Goal: Information Seeking & Learning: Compare options

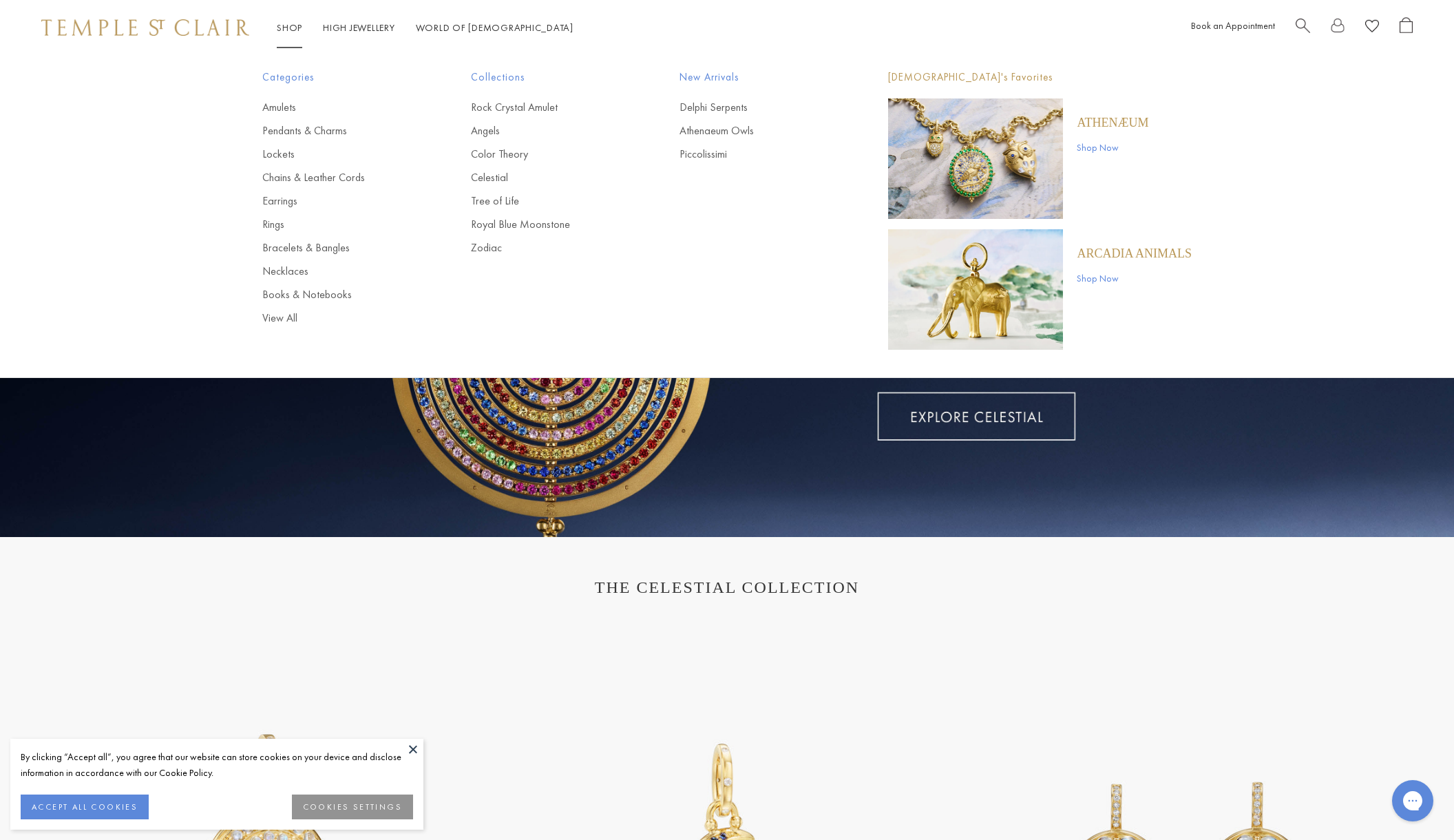
click at [293, 30] on link "Shop Shop" at bounding box center [289, 28] width 25 height 13
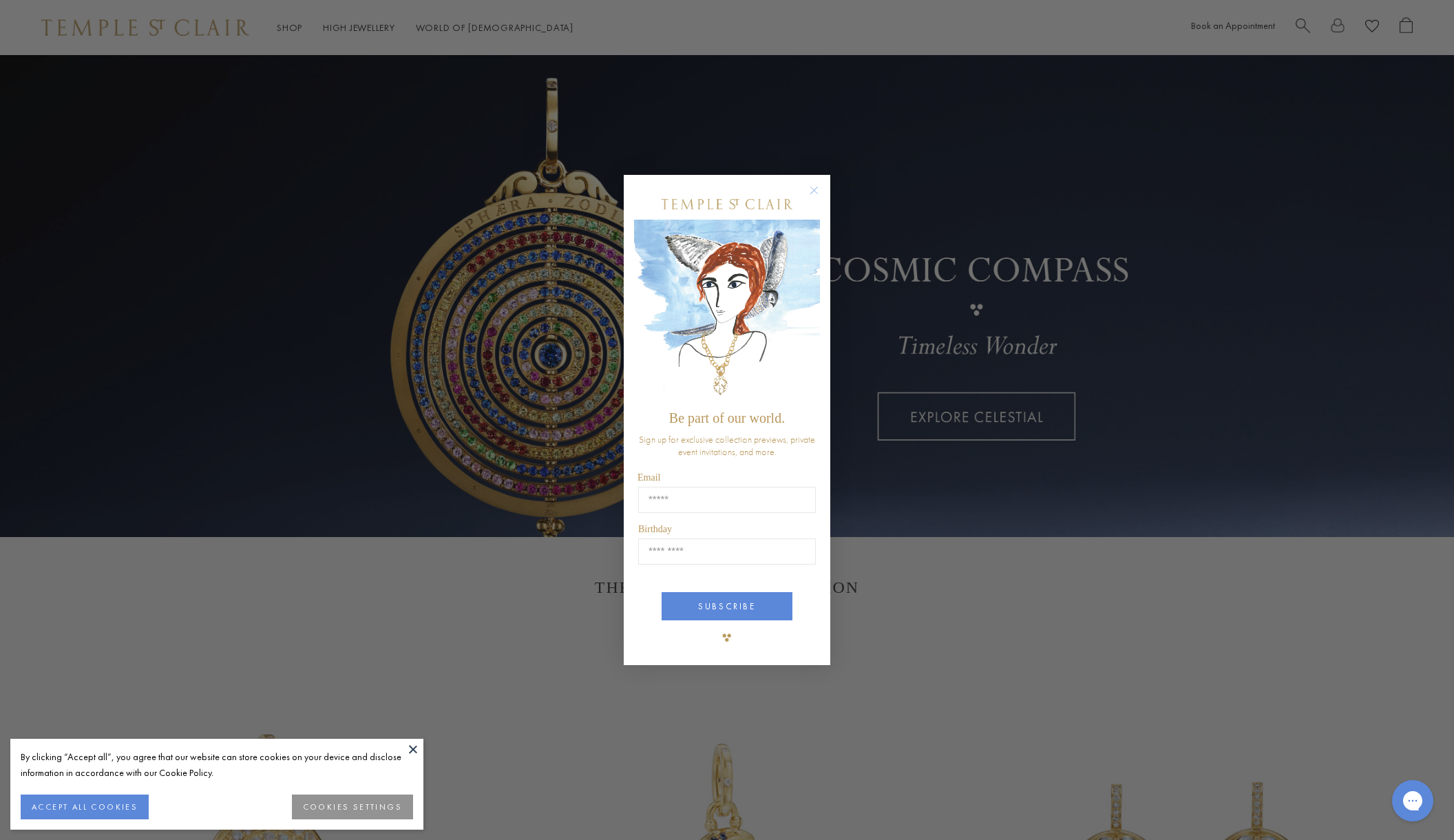
click at [817, 192] on circle "Close dialog" at bounding box center [814, 191] width 16 height 16
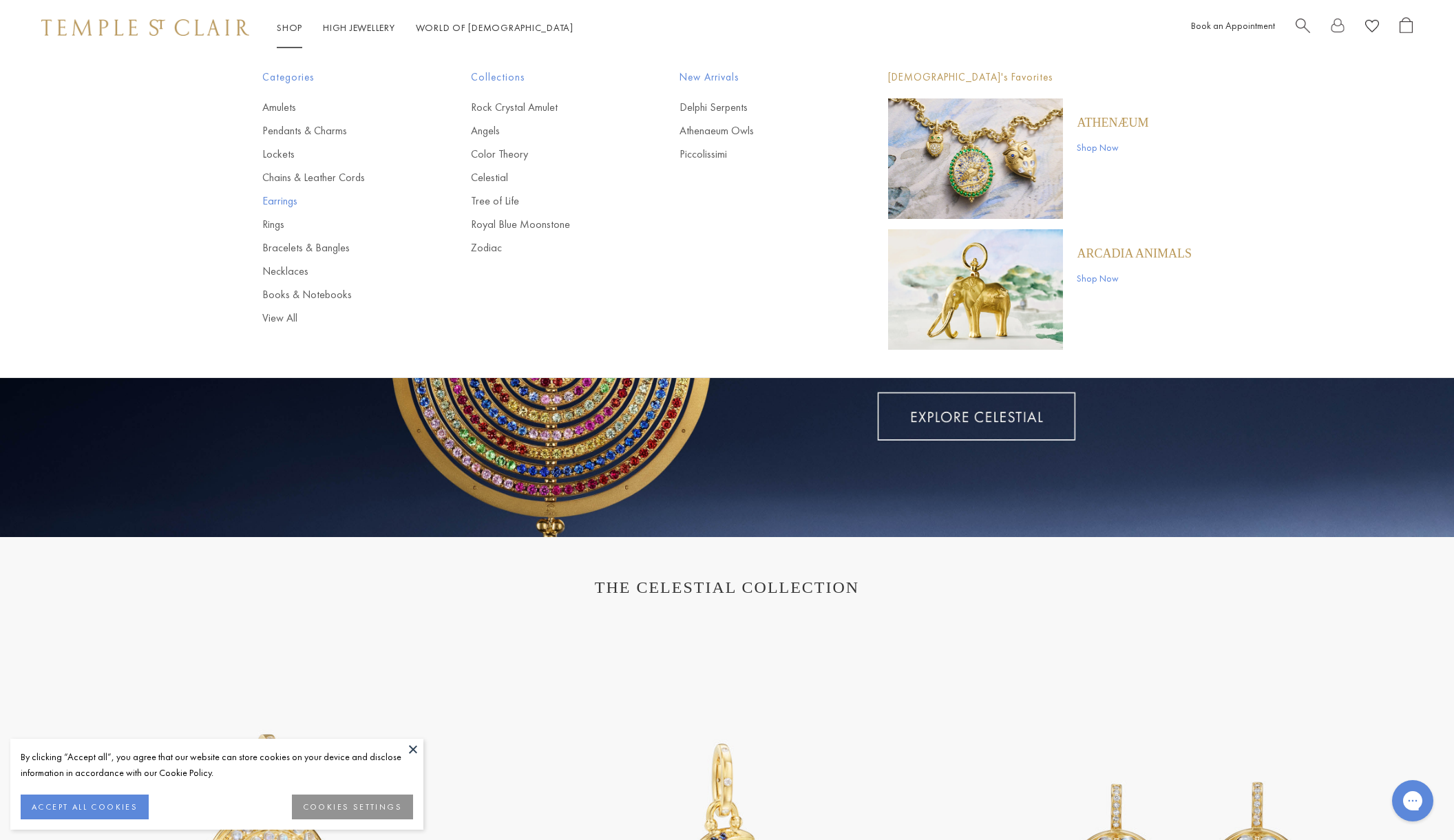
click at [284, 203] on link "Earrings" at bounding box center [339, 200] width 154 height 15
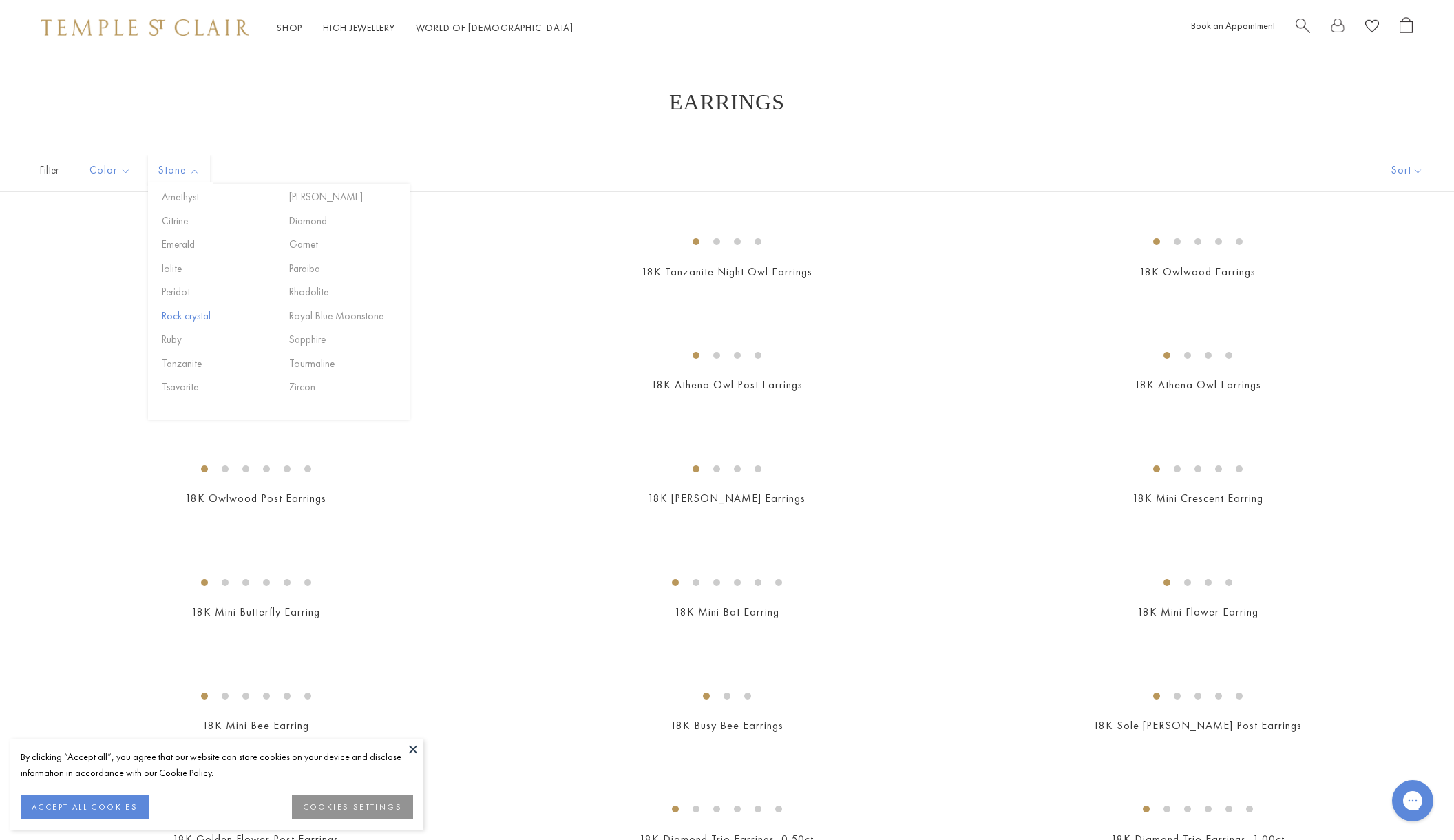
click at [180, 317] on button "Rock crystal" at bounding box center [217, 317] width 117 height 16
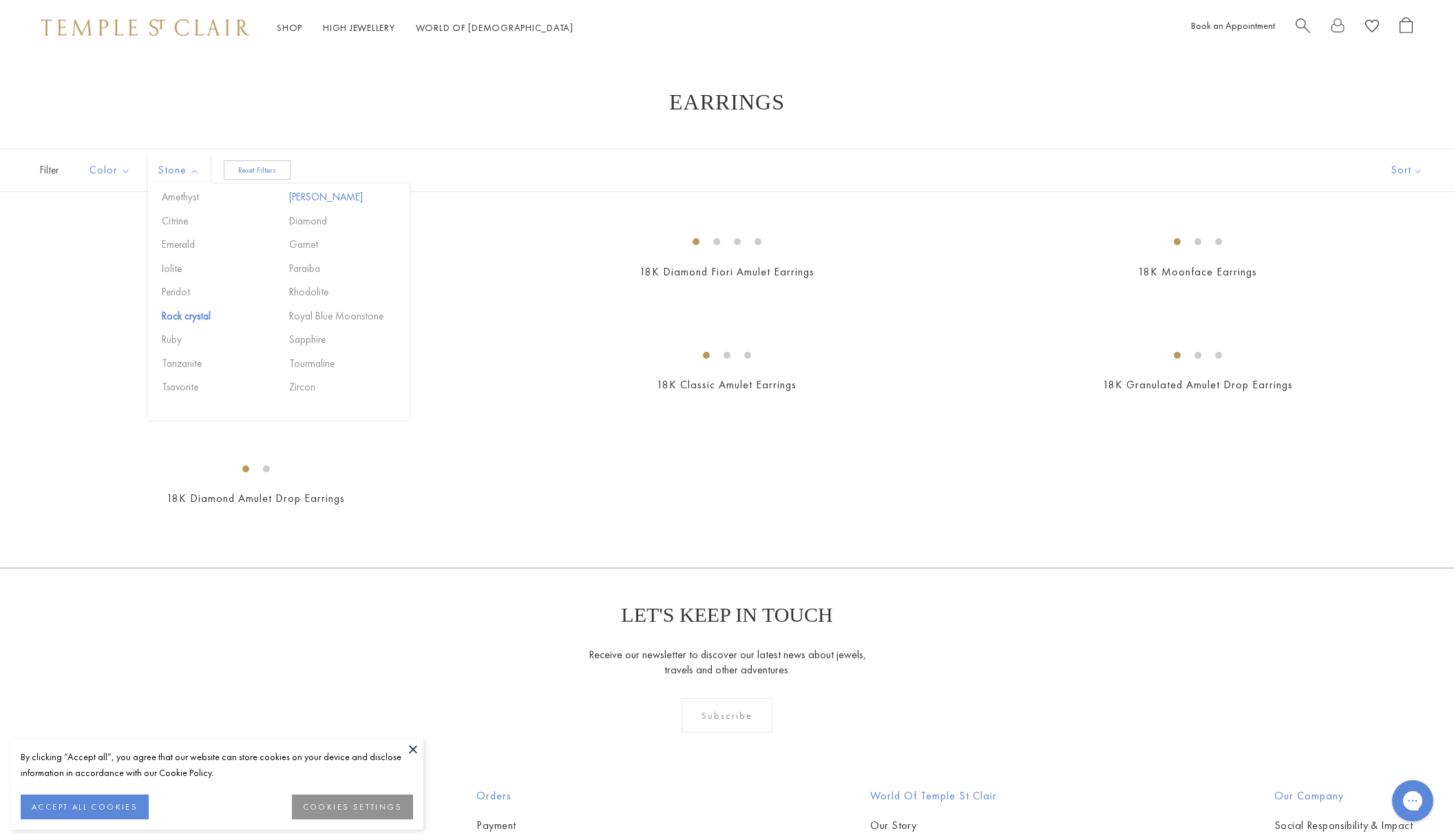
click at [306, 199] on button "[PERSON_NAME]" at bounding box center [344, 198] width 117 height 16
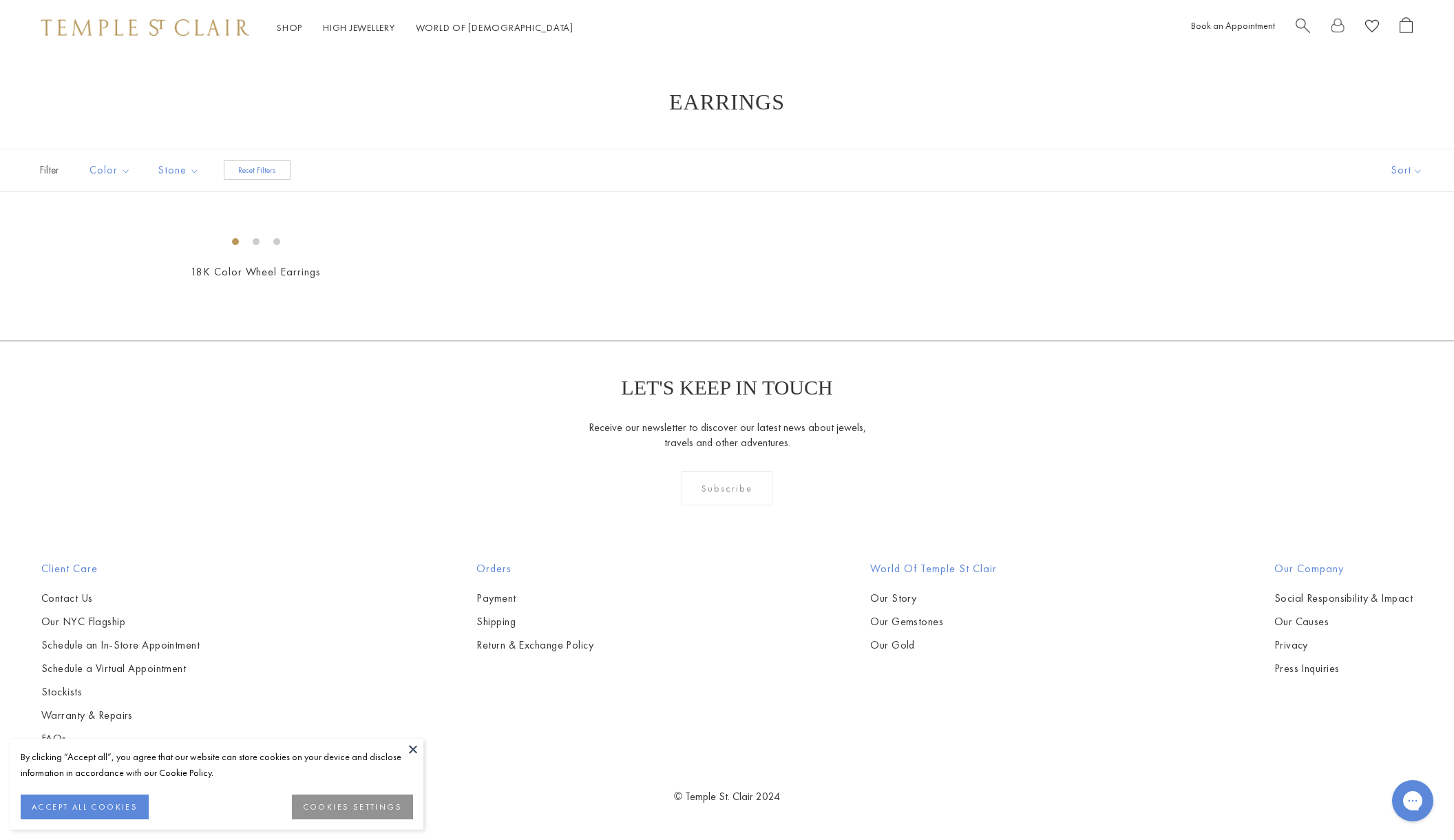
click at [273, 174] on button "Reset Filters" at bounding box center [257, 170] width 67 height 20
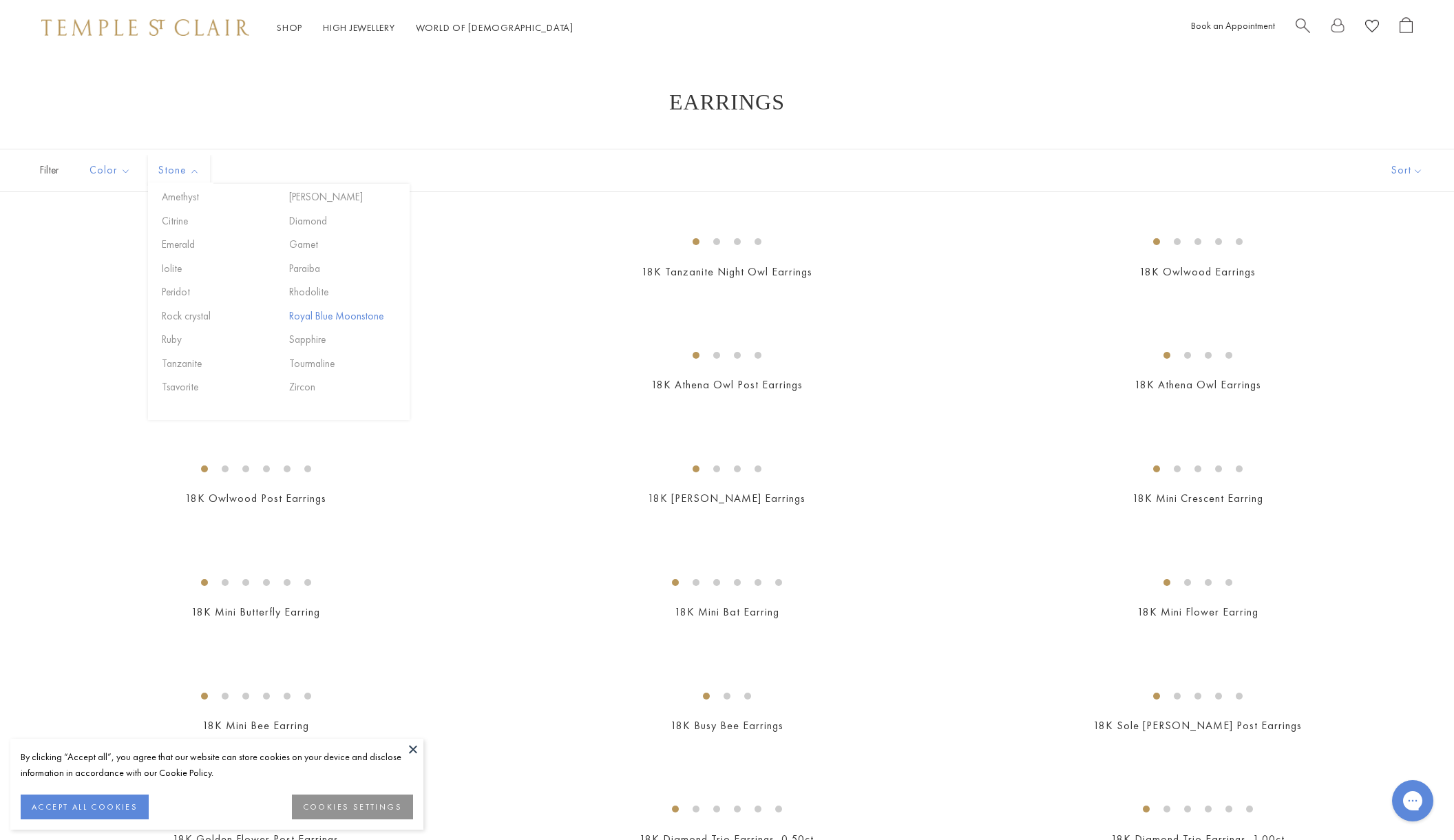
click at [312, 312] on button "Royal Blue Moonstone" at bounding box center [344, 317] width 117 height 16
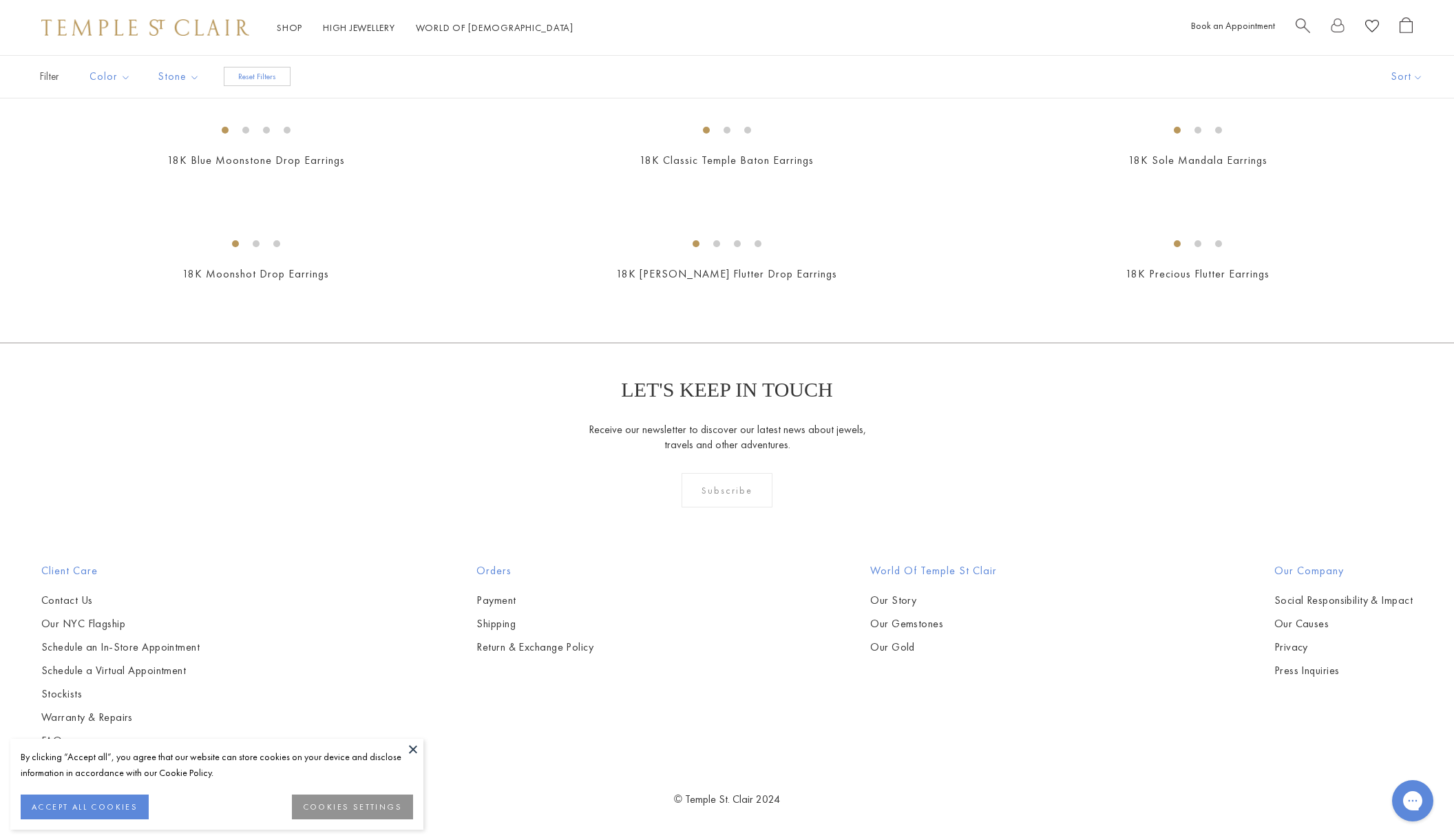
scroll to position [2796, 0]
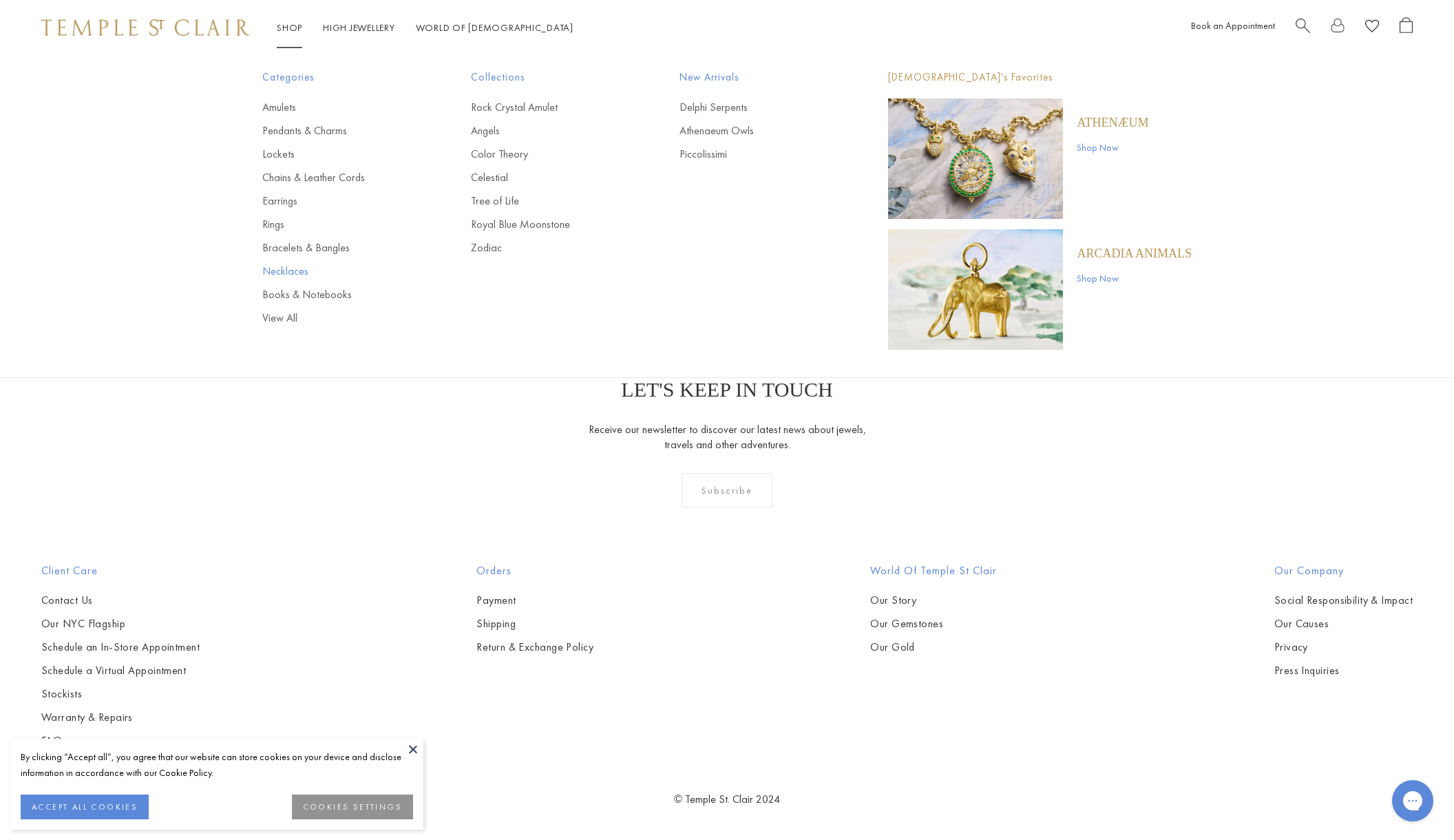
click at [280, 267] on link "Necklaces" at bounding box center [339, 271] width 154 height 15
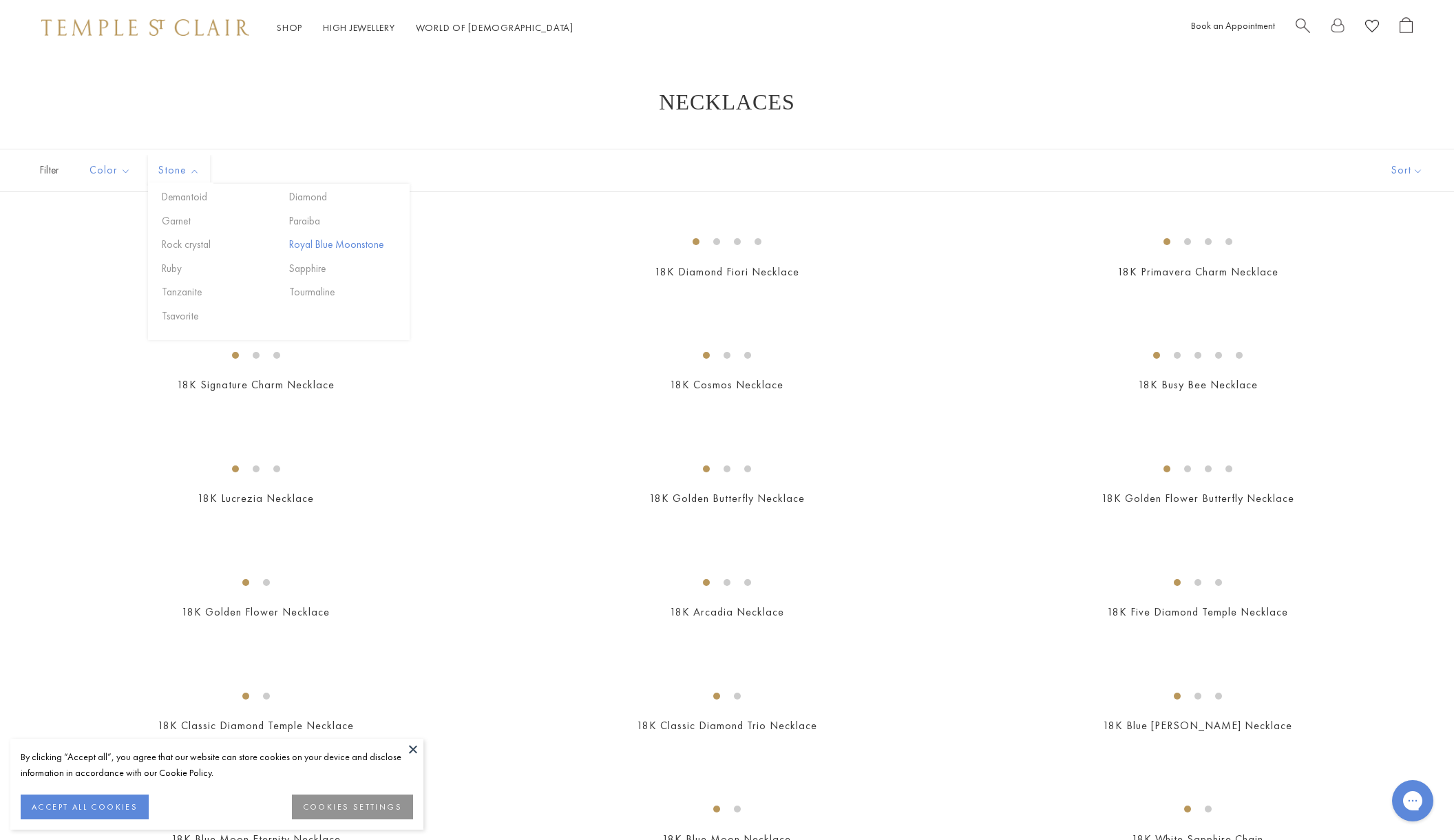
click at [330, 243] on button "Royal Blue Moonstone" at bounding box center [344, 245] width 117 height 16
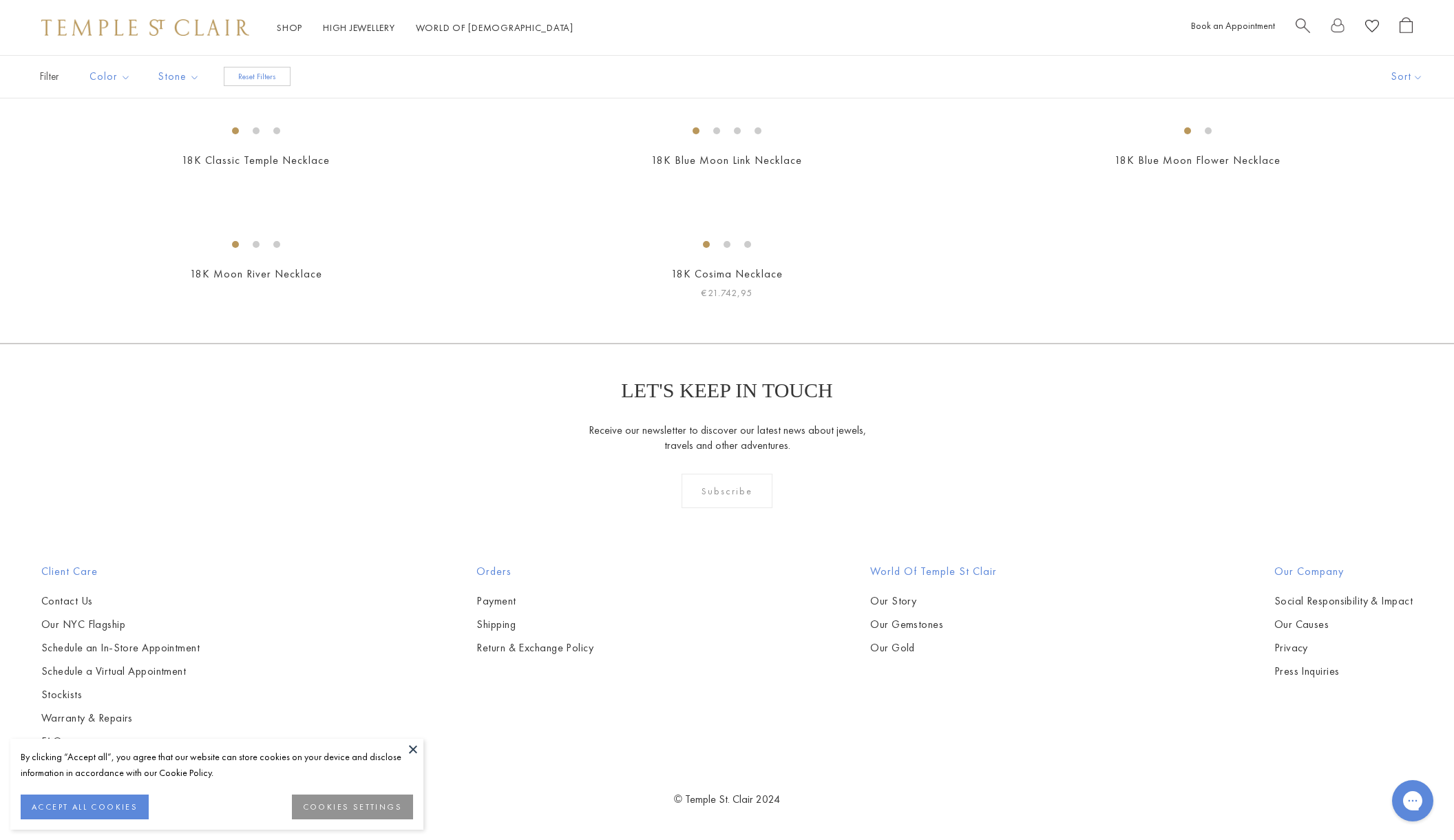
scroll to position [1631, 0]
